Goal: Transaction & Acquisition: Purchase product/service

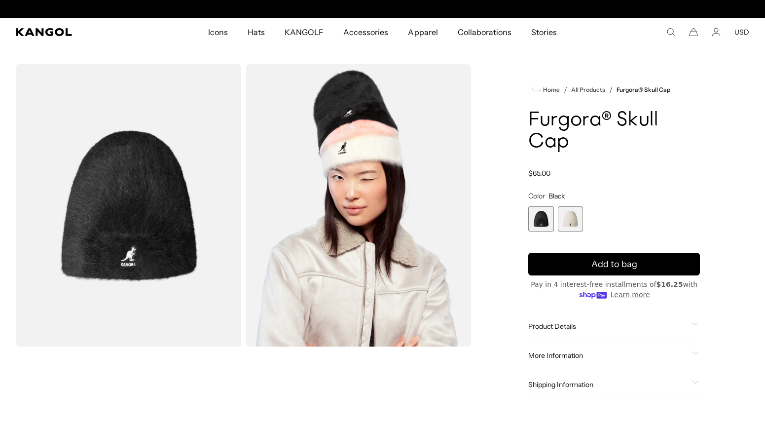
scroll to position [0, 203]
click at [566, 217] on span "2 of 2" at bounding box center [570, 218] width 25 height 25
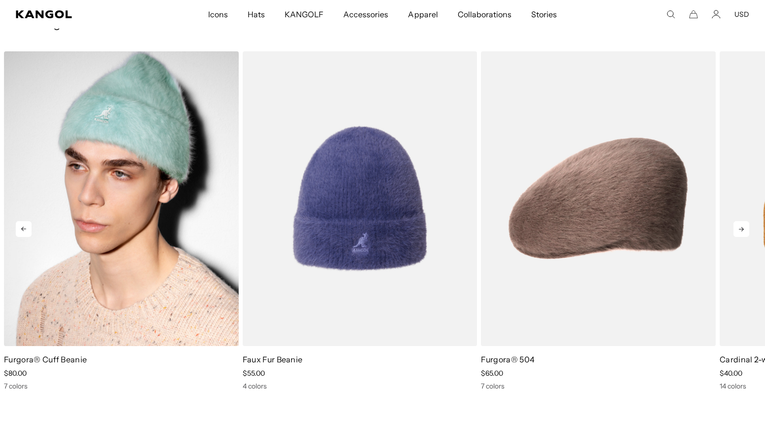
click at [24, 368] on div "Furgora® Cuff Beanie Sale Price $80.00 7 colors" at bounding box center [121, 372] width 235 height 37
click at [24, 361] on link "Furgora® Cuff Beanie" at bounding box center [45, 359] width 83 height 10
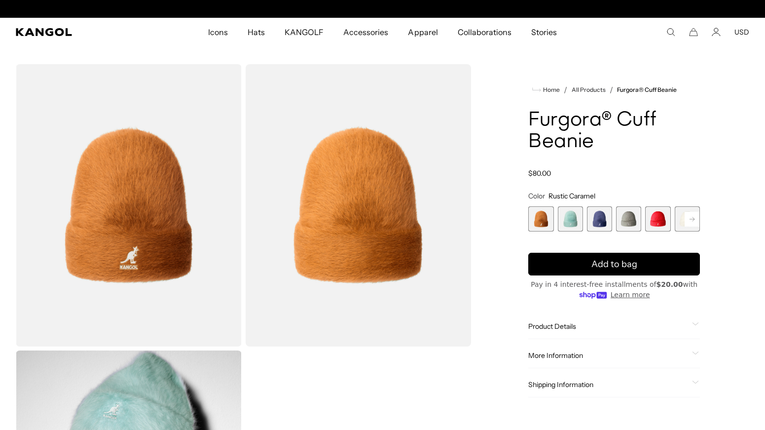
scroll to position [0, 203]
click at [626, 222] on span "4 of 7" at bounding box center [628, 218] width 25 height 25
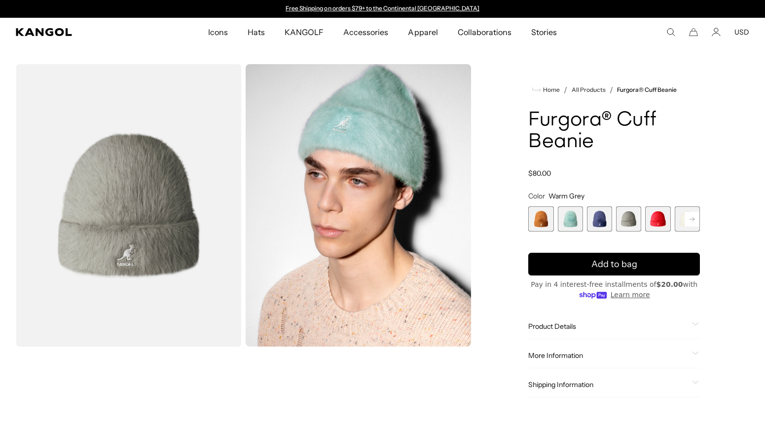
click at [689, 220] on rect at bounding box center [692, 219] width 15 height 15
click at [689, 220] on span "7 of 7" at bounding box center [687, 218] width 25 height 25
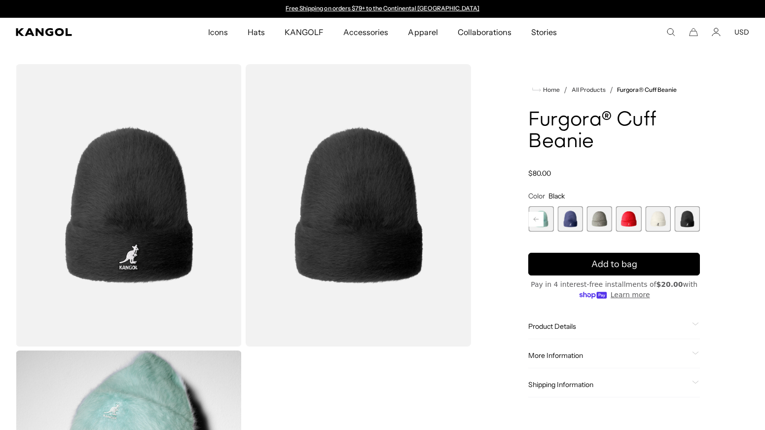
click at [664, 224] on span "6 of 7" at bounding box center [657, 218] width 25 height 25
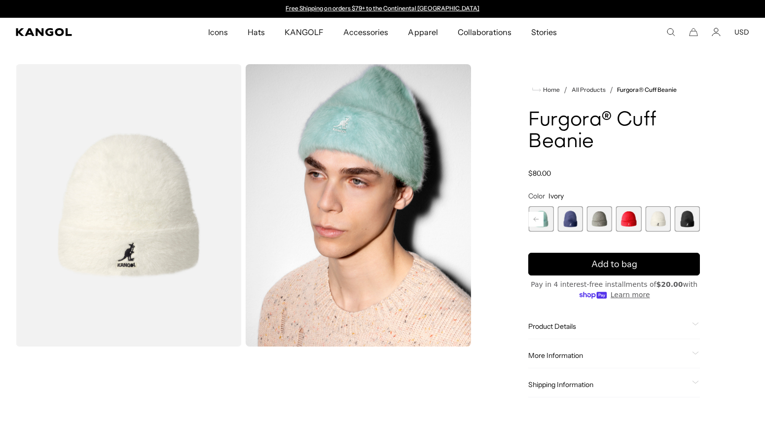
click at [621, 223] on span "5 of 7" at bounding box center [628, 218] width 25 height 25
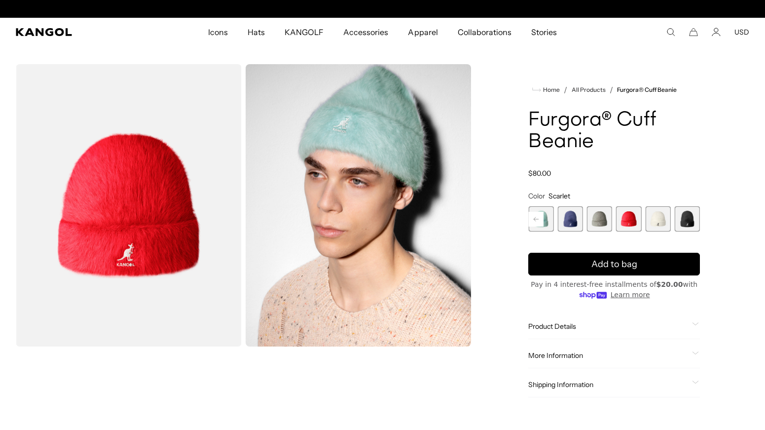
scroll to position [0, 203]
click at [576, 225] on span "3 of 7" at bounding box center [570, 218] width 25 height 25
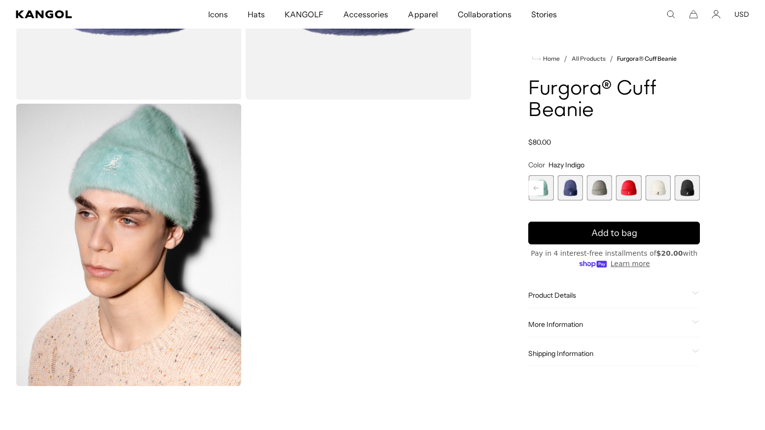
scroll to position [0, 203]
